Goal: Use online tool/utility: Utilize a website feature to perform a specific function

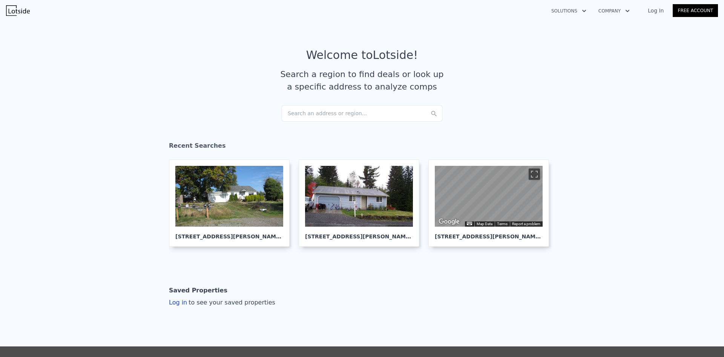
click at [300, 111] on div "Search an address or region..." at bounding box center [362, 113] width 162 height 17
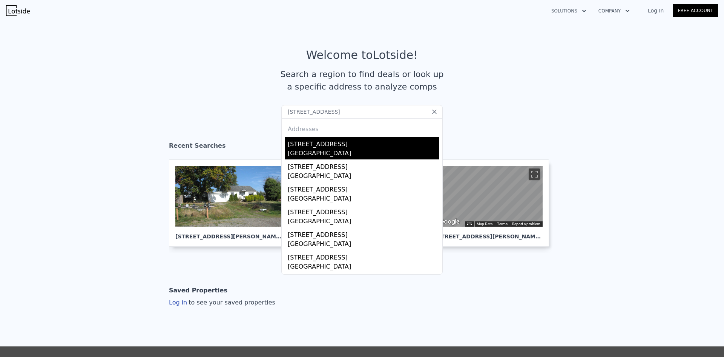
type input "[STREET_ADDRESS]"
click at [328, 149] on div "[GEOGRAPHIC_DATA]" at bounding box center [364, 154] width 152 height 11
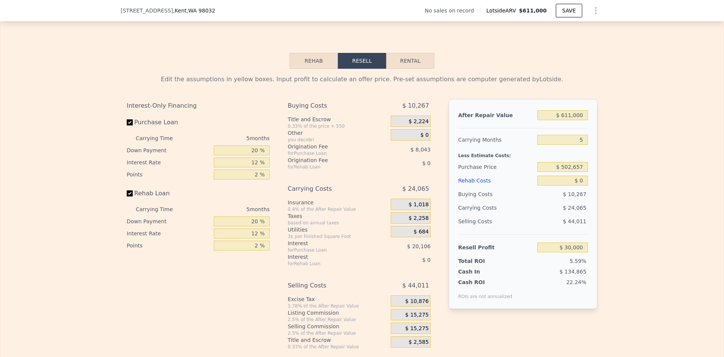
scroll to position [1016, 0]
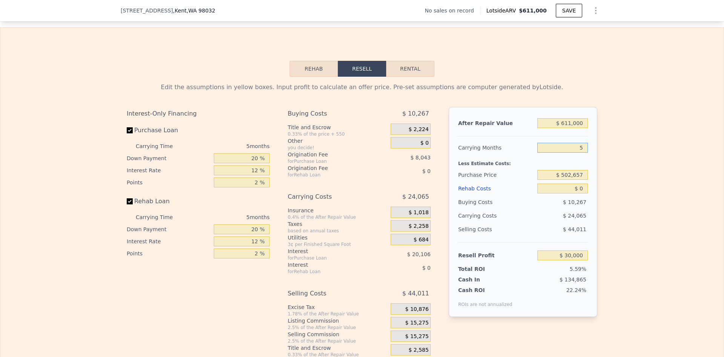
click at [578, 150] on input "5" at bounding box center [563, 148] width 51 height 10
type input "4"
type input "$ 34,813"
type input "4"
click at [572, 177] on input "$ 502,657" at bounding box center [563, 175] width 51 height 10
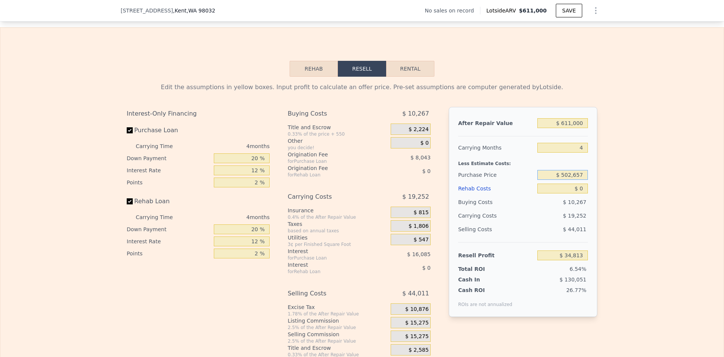
click at [572, 177] on input "$ 502,657" at bounding box center [563, 175] width 51 height 10
click at [567, 180] on input "$ 502,657" at bounding box center [563, 175] width 51 height 10
type input "$ 410,000"
click at [631, 169] on div "Edit the assumptions in yellow boxes. Input profit to calculate an offer price.…" at bounding box center [362, 217] width 724 height 281
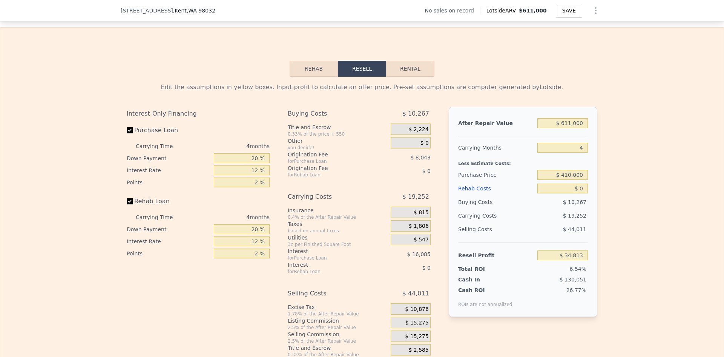
type input "$ 132,226"
click at [581, 193] on input "$ 0" at bounding box center [563, 188] width 51 height 10
click at [569, 180] on input "$ 410,000" at bounding box center [563, 175] width 51 height 10
click at [570, 179] on input "$ 410,000" at bounding box center [563, 175] width 51 height 10
type input "$ 415,000"
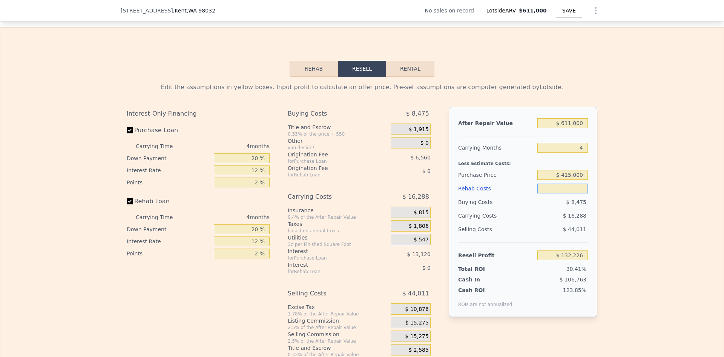
click at [580, 193] on input "text" at bounding box center [563, 188] width 51 height 10
type input "$ 0"
type input "$ 126,969"
type input "$ 060"
type input "$ 126,908"
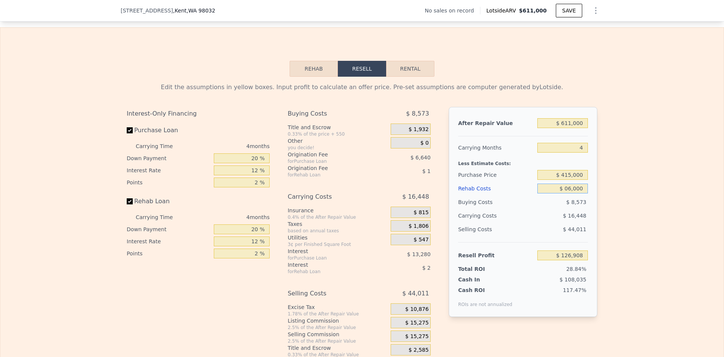
type input "$ 060,000"
type input "$ 64,089"
type input "$ 60,000"
click at [623, 182] on div "Edit the assumptions in yellow boxes. Input profit to calculate an offer price.…" at bounding box center [362, 217] width 724 height 281
click at [255, 162] on input "20 %" at bounding box center [242, 158] width 56 height 10
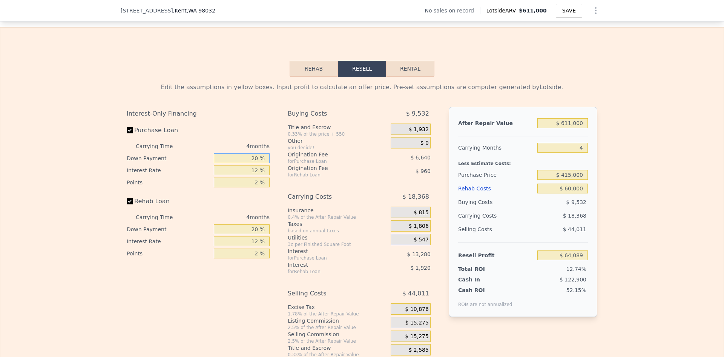
click at [255, 162] on input "20 %" at bounding box center [242, 158] width 56 height 10
type input "10 %"
type input "1 %"
type input "$ 67,822"
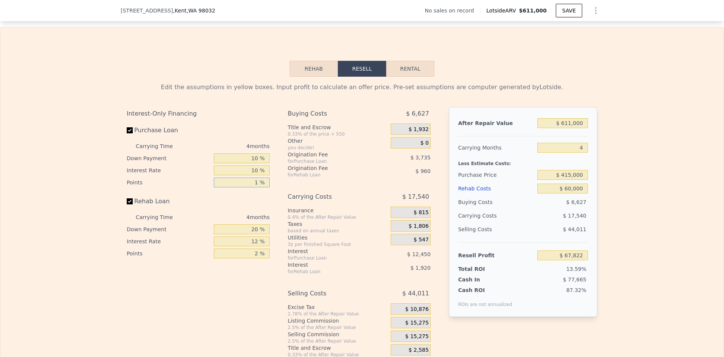
type input "1 %"
type input "10 %"
type input "$ 67,822"
type input "1 %"
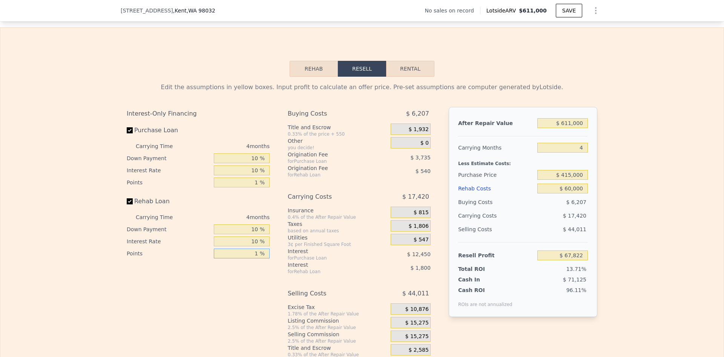
type input "$ 68,362"
type input "1 %"
click at [416, 326] on span "$ 15,275" at bounding box center [417, 322] width 23 height 7
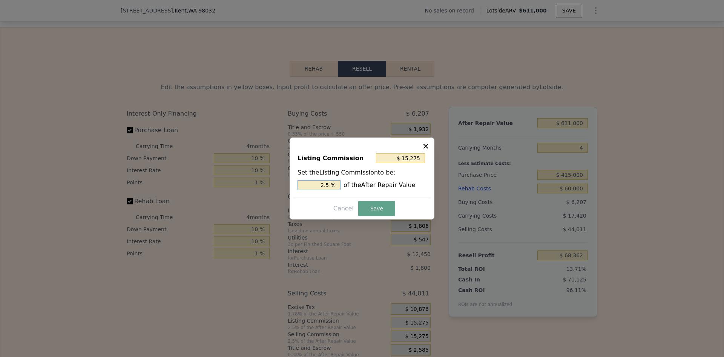
drag, startPoint x: 325, startPoint y: 185, endPoint x: 330, endPoint y: 185, distance: 5.3
click at [330, 185] on input "2.5 %" at bounding box center [319, 185] width 43 height 10
type input "$ 12,220"
type input "2 %"
click at [368, 208] on button "Save" at bounding box center [376, 208] width 37 height 15
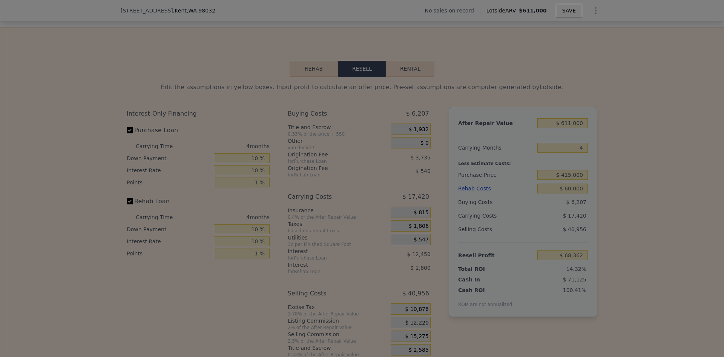
type input "$ 71,417"
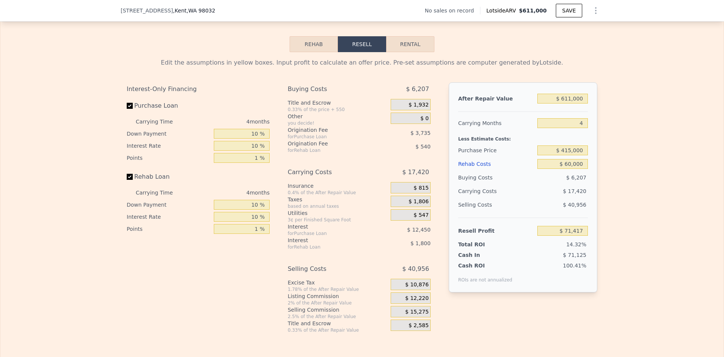
scroll to position [1054, 0]
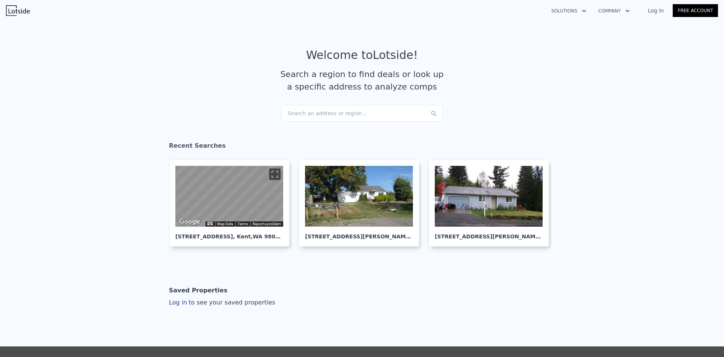
click at [311, 114] on div "Search an address or region..." at bounding box center [362, 113] width 162 height 17
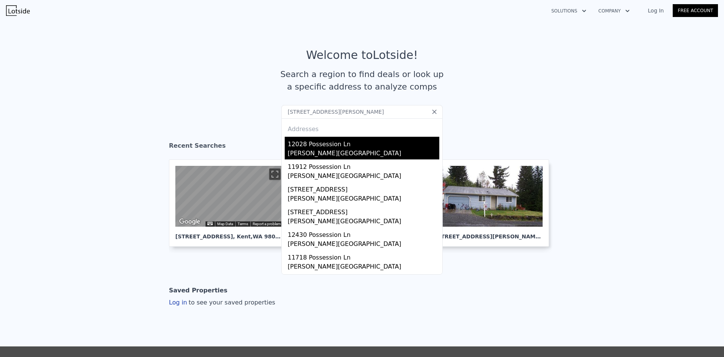
type input "[STREET_ADDRESS][PERSON_NAME]"
click at [330, 142] on div "12028 Possession Ln" at bounding box center [364, 143] width 152 height 12
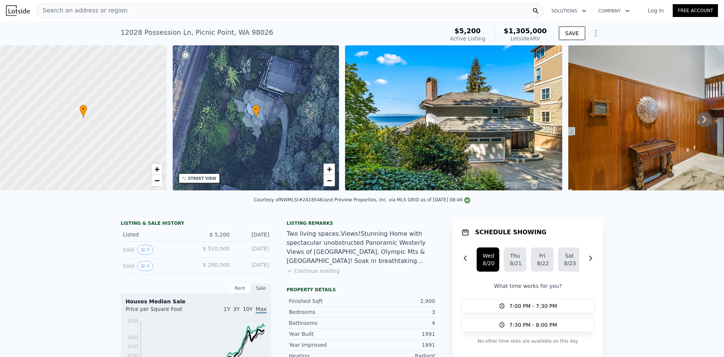
click at [91, 14] on span "Search an address or region" at bounding box center [82, 10] width 91 height 9
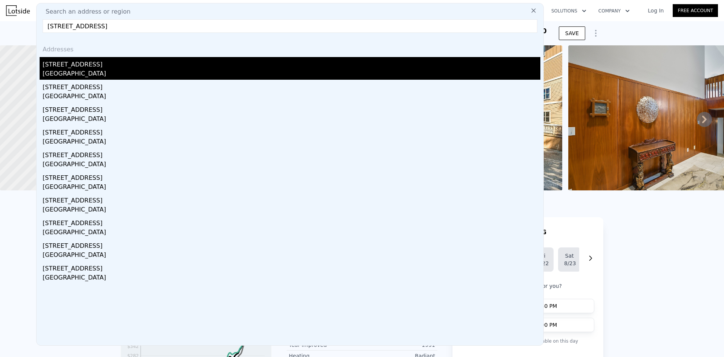
type input "[STREET_ADDRESS]"
click at [94, 65] on div "[STREET_ADDRESS]" at bounding box center [292, 63] width 498 height 12
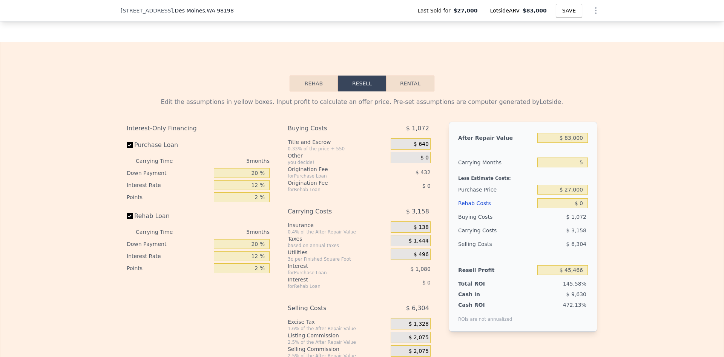
scroll to position [1016, 0]
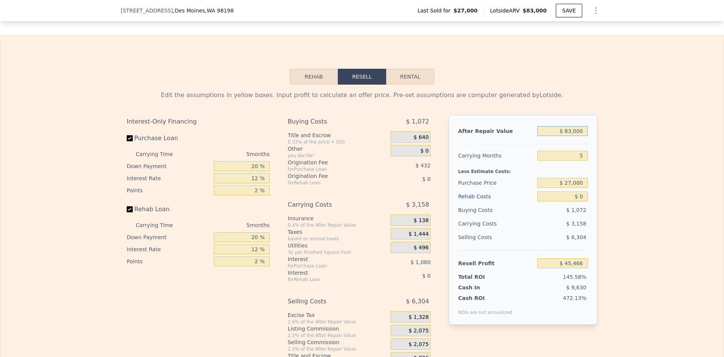
click at [574, 136] on input "$ 83,000" at bounding box center [563, 131] width 51 height 10
type input "$ 18"
type input "-$ 31,624"
type input "$ 1,800"
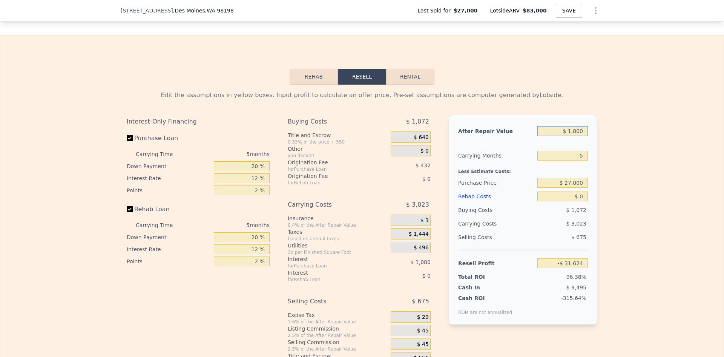
type input "-$ 29,970"
type input "$ 1,800,000"
type input "$ 1,640,564"
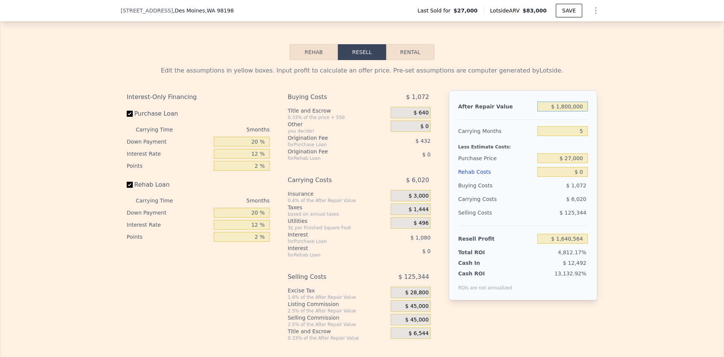
scroll to position [1054, 0]
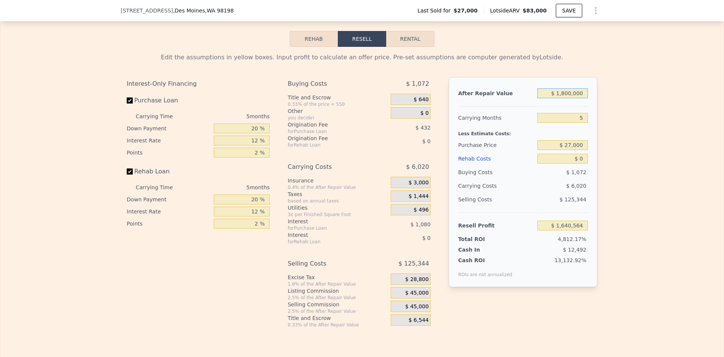
type input "$ 1,800,000"
drag, startPoint x: 582, startPoint y: 123, endPoint x: 577, endPoint y: 123, distance: 4.9
click at [577, 123] on input "5" at bounding box center [563, 118] width 51 height 10
type input "12"
type input "$ 1,632,136"
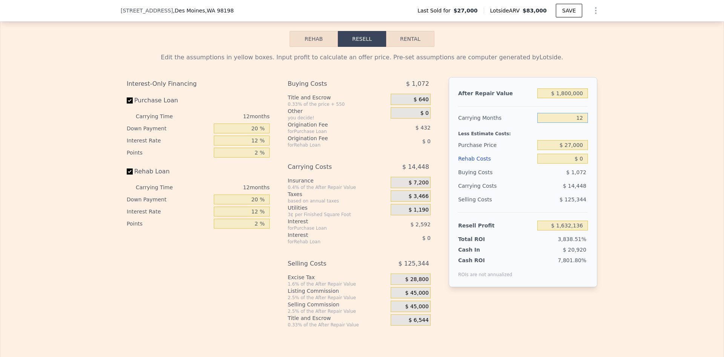
type input "12"
click at [576, 150] on input "$ 27,000" at bounding box center [563, 145] width 51 height 10
click at [583, 163] on input "$ 0" at bounding box center [563, 159] width 51 height 10
type input "$ 675"
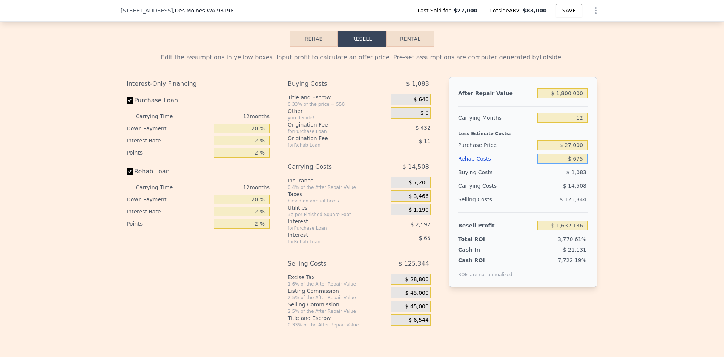
type input "$ 1,631,390"
type input "$ 675,000"
type input "$ 881,536"
type input "$ 675,000"
click at [576, 150] on input "$ 27,000" at bounding box center [563, 145] width 51 height 10
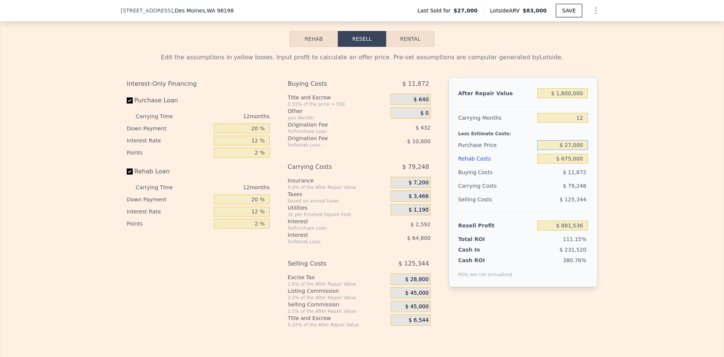
click at [576, 150] on input "$ 27,000" at bounding box center [563, 145] width 51 height 10
type input "$ 450,000"
click at [624, 154] on div "Edit the assumptions in yellow boxes. Input profit to calculate an offer price.…" at bounding box center [362, 187] width 724 height 281
type input "$ 409,751"
click at [254, 131] on input "20 %" at bounding box center [242, 128] width 56 height 10
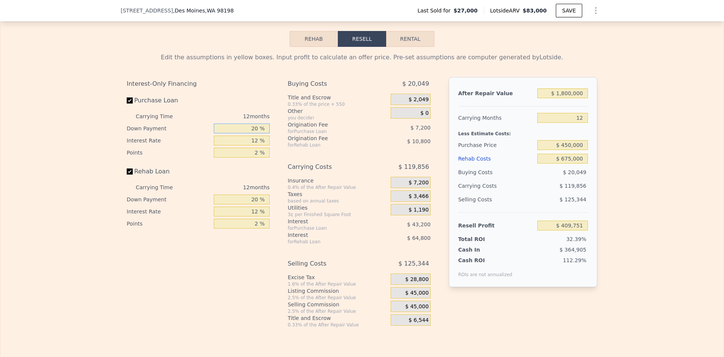
click at [254, 131] on input "20 %" at bounding box center [242, 128] width 56 height 10
type input "10 %"
type input "$ 403,451"
type input "10 %"
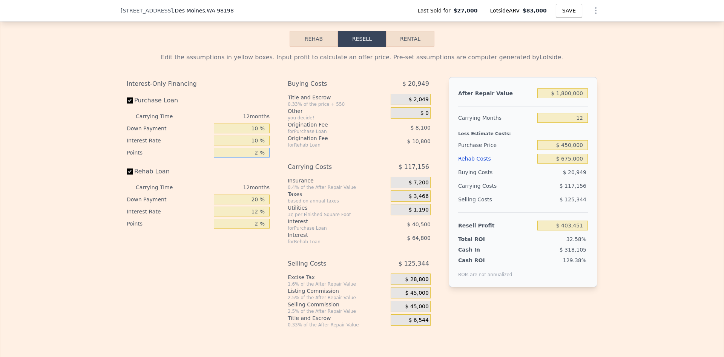
type input "$ 411,551"
type input "1 %"
type input "$ 415,601"
type input "1 %"
type input "10 %"
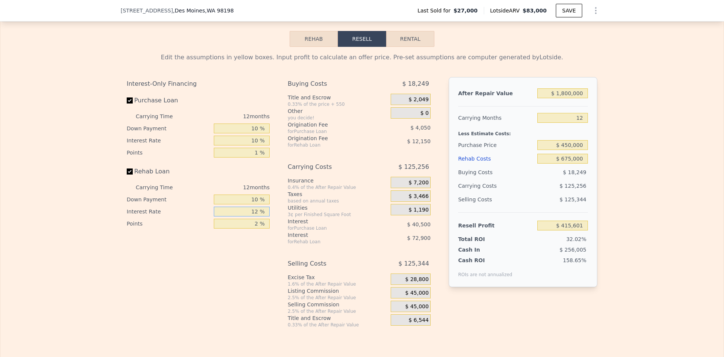
type input "$ 406,151"
type input "10 %"
type input "$ 418,295"
type input "1 %"
type input "$ 424,370"
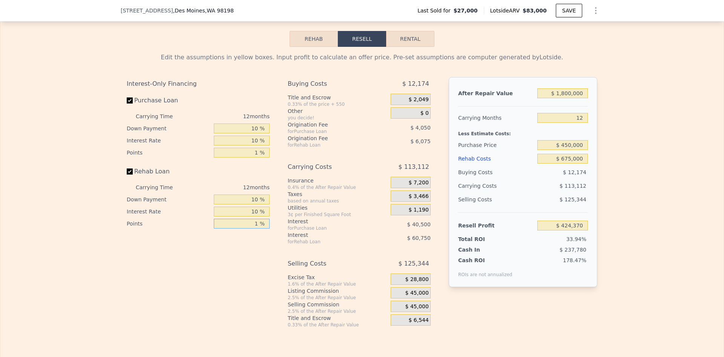
type input "1 %"
click at [255, 216] on input "10 %" at bounding box center [242, 211] width 56 height 10
click at [254, 216] on input "10 %" at bounding box center [242, 211] width 56 height 10
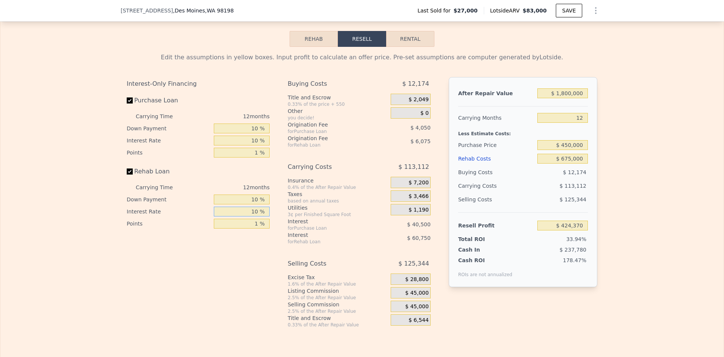
type input "3 %"
type input "$ 466,898"
type input "3 %"
click at [419, 295] on span "$ 45,000" at bounding box center [417, 292] width 23 height 7
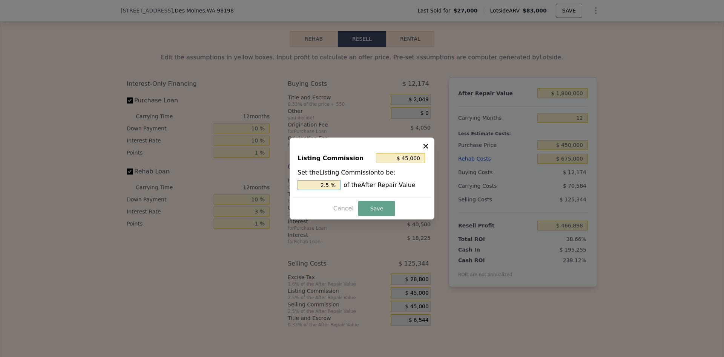
drag, startPoint x: 326, startPoint y: 183, endPoint x: 330, endPoint y: 184, distance: 4.2
click at [330, 184] on input "2.5 %" at bounding box center [319, 185] width 43 height 10
type input "$ 36,000"
type input "2 %"
click at [372, 208] on button "Save" at bounding box center [376, 208] width 37 height 15
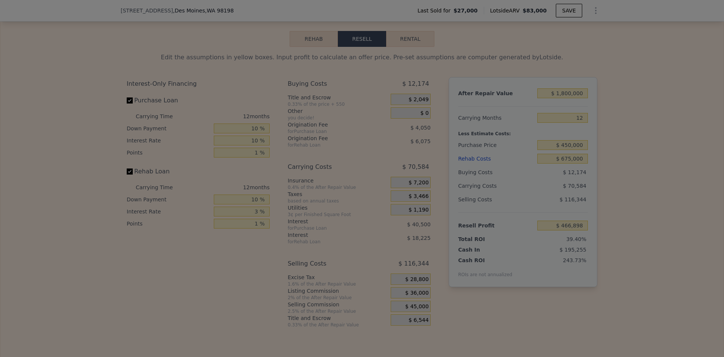
type input "$ 475,898"
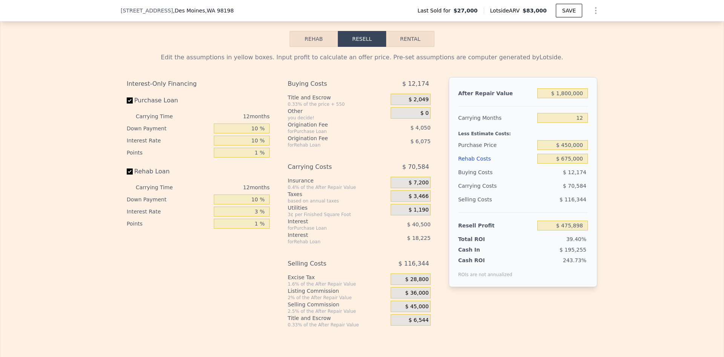
click at [641, 168] on div "Edit the assumptions in yellow boxes. Input profit to calculate an offer price.…" at bounding box center [362, 187] width 724 height 281
click at [570, 150] on input "$ 450,000" at bounding box center [563, 145] width 51 height 10
click at [614, 145] on div "Edit the assumptions in yellow boxes. Input profit to calculate an offer price.…" at bounding box center [362, 187] width 724 height 281
drag, startPoint x: 562, startPoint y: 149, endPoint x: 567, endPoint y: 150, distance: 4.6
click at [567, 150] on input "$ 450,000" at bounding box center [563, 145] width 51 height 10
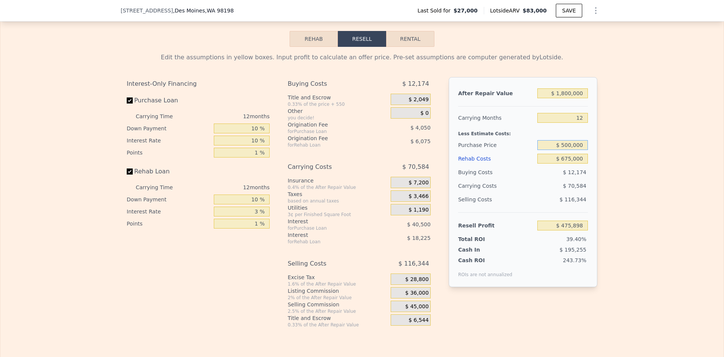
type input "$ 500,000"
click at [612, 151] on div "Edit the assumptions in yellow boxes. Input profit to calculate an offer price.…" at bounding box center [362, 187] width 724 height 281
type input "$ 420,782"
drag, startPoint x: 563, startPoint y: 151, endPoint x: 568, endPoint y: 151, distance: 4.9
click at [568, 150] on input "$ 500,000" at bounding box center [563, 145] width 51 height 10
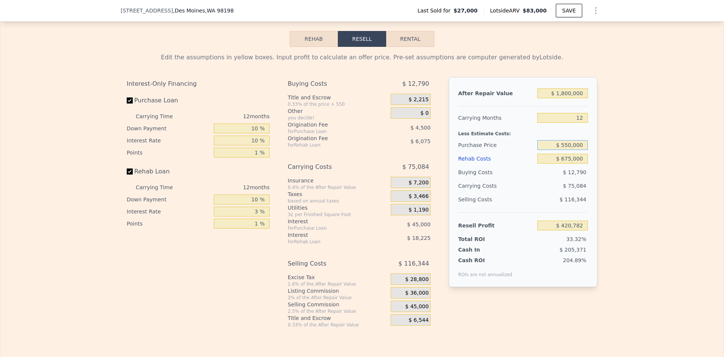
type input "$ 550,000"
click at [630, 158] on div "Edit the assumptions in yellow boxes. Input profit to calculate an offer price.…" at bounding box center [362, 187] width 724 height 281
type input "$ 365,665"
click at [566, 150] on input "$ 550,000" at bounding box center [563, 145] width 51 height 10
click at [564, 150] on input "$ 550,000" at bounding box center [563, 145] width 51 height 10
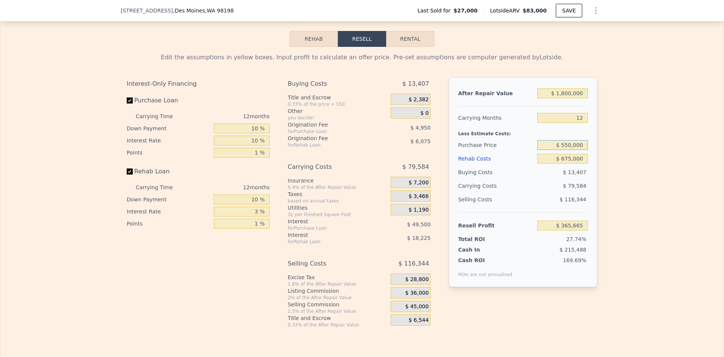
drag, startPoint x: 562, startPoint y: 149, endPoint x: 567, endPoint y: 149, distance: 4.5
click at [567, 149] on input "$ 550,000" at bounding box center [563, 145] width 51 height 10
type input "$ 450,000"
click at [608, 158] on div "Edit the assumptions in yellow boxes. Input profit to calculate an offer price.…" at bounding box center [362, 187] width 724 height 281
type input "$ 475,898"
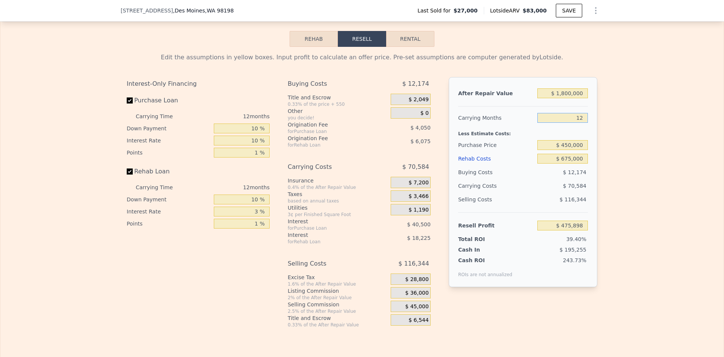
click at [579, 123] on input "12" at bounding box center [563, 118] width 51 height 10
click at [578, 123] on input "12" at bounding box center [563, 118] width 51 height 10
type input "18"
type input "$ 440,605"
type input "18"
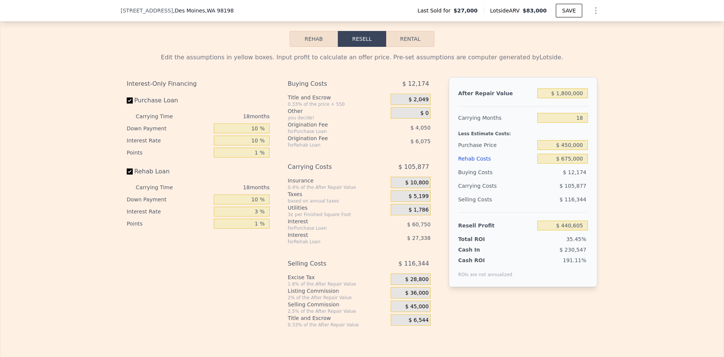
click at [606, 133] on div "Edit the assumptions in yellow boxes. Input profit to calculate an offer price.…" at bounding box center [362, 187] width 724 height 281
click at [563, 150] on input "$ 450,000" at bounding box center [563, 145] width 51 height 10
click at [562, 150] on input "$ 450,000" at bounding box center [563, 145] width 51 height 10
drag, startPoint x: 562, startPoint y: 150, endPoint x: 568, endPoint y: 151, distance: 6.0
click at [568, 150] on input "$ 450,000" at bounding box center [563, 145] width 51 height 10
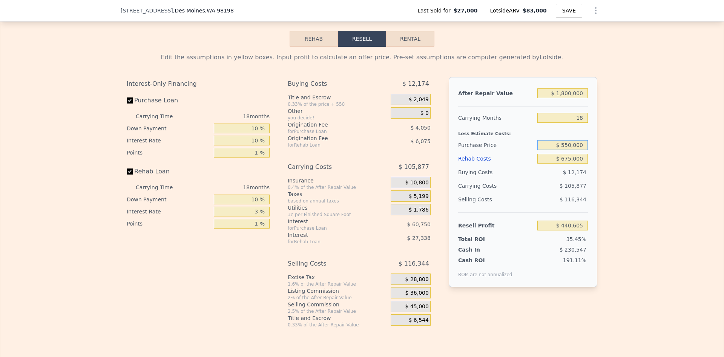
type input "$ 550,000"
click at [622, 163] on div "Edit the assumptions in yellow boxes. Input profit to calculate an offer price.…" at bounding box center [362, 187] width 724 height 281
type input "$ 325,872"
click at [571, 163] on input "$ 675,000" at bounding box center [563, 159] width 51 height 10
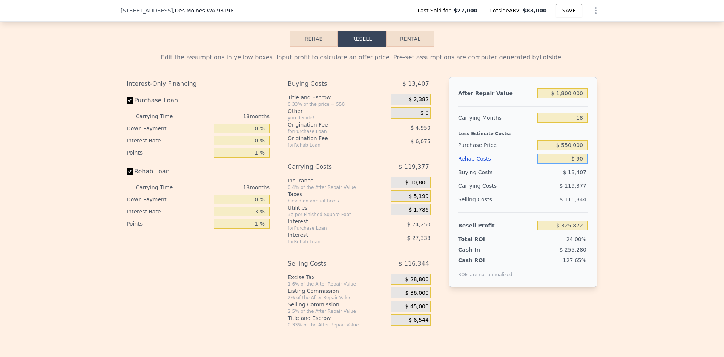
type input "$ 900"
type input "$ 1,033,345"
type input "$ 900,000"
type input "$ 89,739"
type input "$ 900,000"
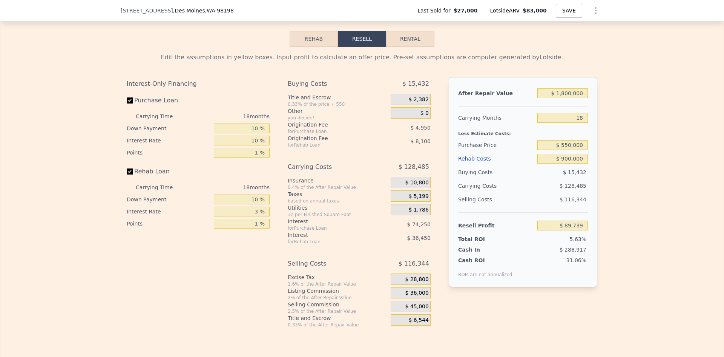
click at [609, 151] on div "Edit the assumptions in yellow boxes. Input profit to calculate an offer price.…" at bounding box center [362, 187] width 724 height 281
click at [571, 163] on input "$ 900,000" at bounding box center [563, 159] width 51 height 10
drag, startPoint x: 216, startPoint y: 10, endPoint x: 116, endPoint y: 13, distance: 100.4
click at [116, 13] on div "[STREET_ADDRESS] Last Sold for $27,000 Lotside ARV $83,000 SAVE" at bounding box center [362, 11] width 724 height 22
